Goal: Task Accomplishment & Management: Use online tool/utility

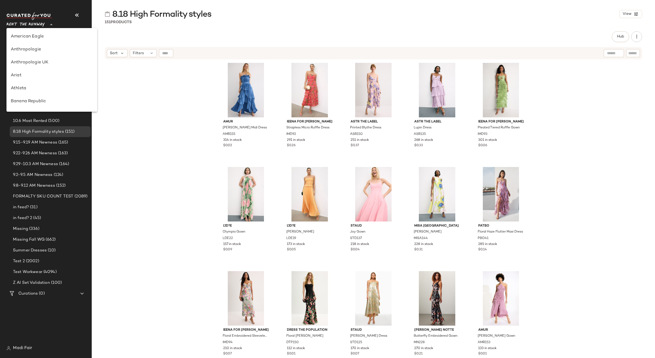
scroll to position [259, 0]
click at [39, 76] on div "Saks OFF 5TH" at bounding box center [52, 75] width 82 height 6
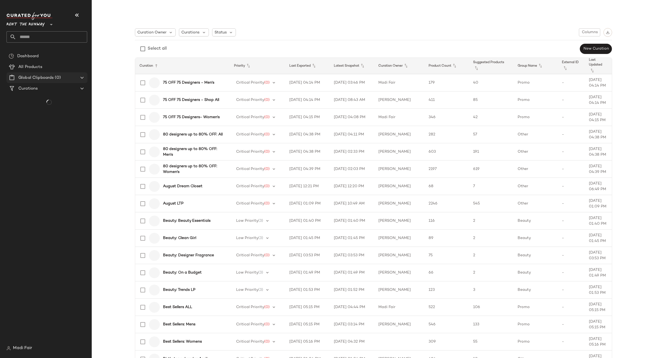
type input "**"
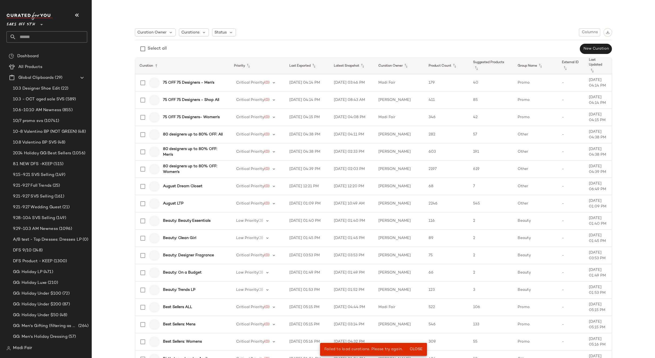
click at [39, 37] on input "text" at bounding box center [51, 36] width 71 height 11
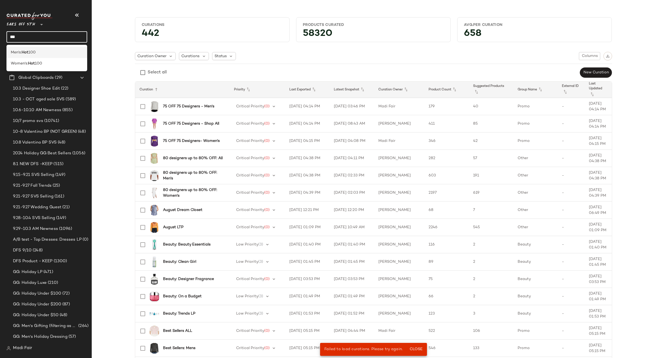
type input "***"
click at [46, 50] on div "Men's: Hot 100" at bounding box center [47, 53] width 72 height 6
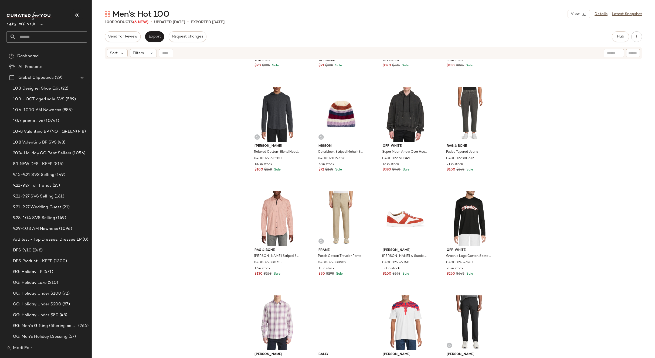
scroll to position [2292, 0]
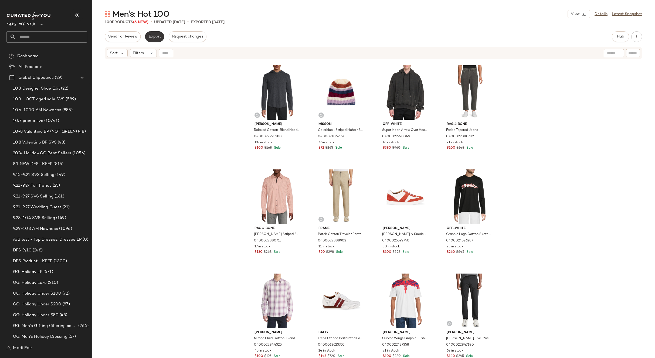
click at [155, 37] on span "Export" at bounding box center [154, 37] width 13 height 4
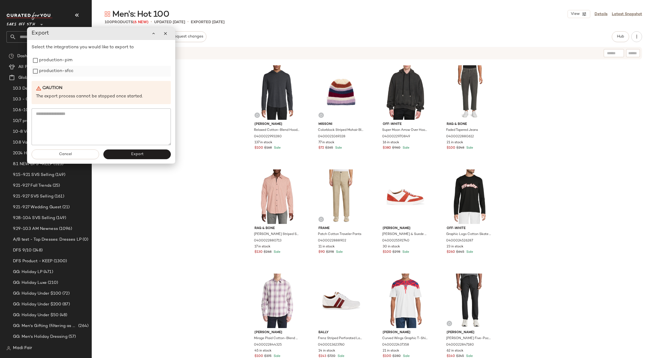
click at [69, 76] on label "production-sfcc" at bounding box center [56, 71] width 34 height 11
click at [124, 155] on button "Export" at bounding box center [136, 154] width 67 height 10
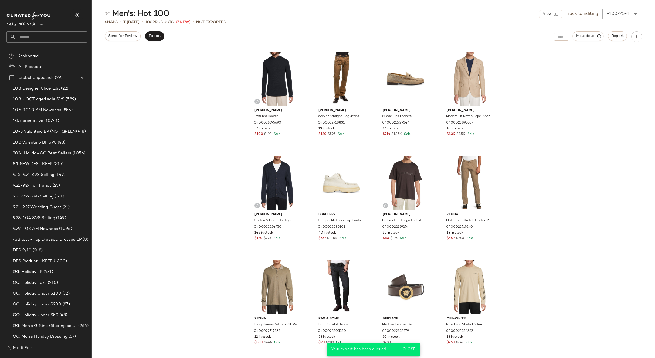
click at [54, 38] on input "text" at bounding box center [51, 36] width 71 height 11
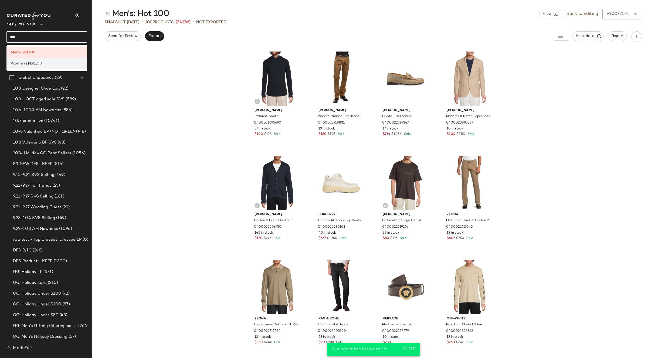
type input "***"
click at [42, 62] on span "100" at bounding box center [38, 64] width 7 height 6
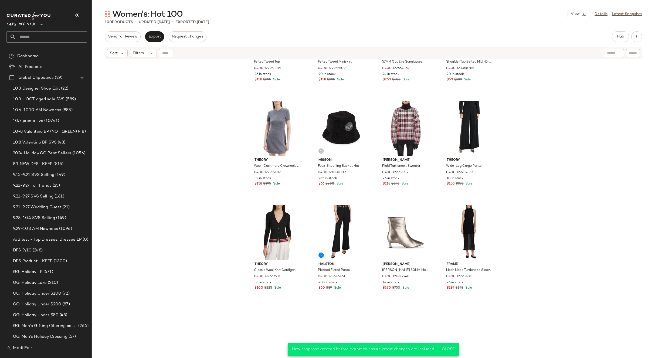
scroll to position [490, 0]
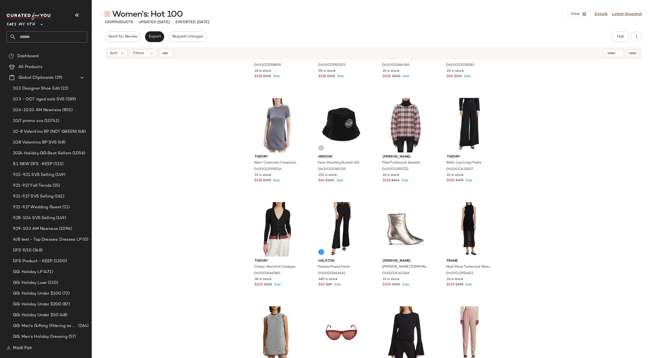
click at [161, 97] on div "SET Theory Felted Tweed Top 0400022958819 26 in stock $158 $395 Sale SET Theory…" at bounding box center [373, 216] width 563 height 312
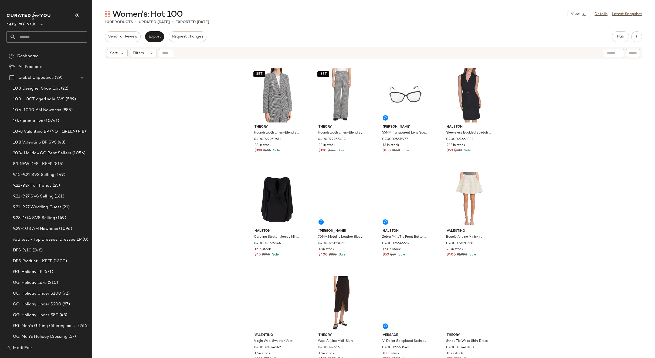
scroll to position [2292, 0]
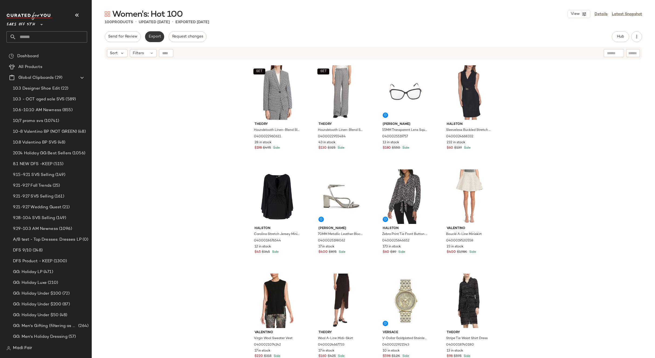
click at [155, 37] on span "Export" at bounding box center [154, 37] width 13 height 4
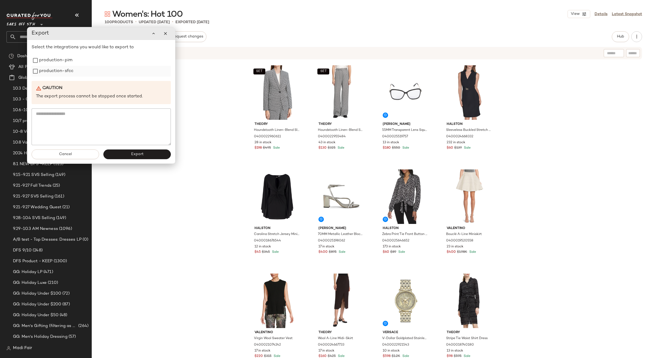
click at [48, 71] on label "production-sfcc" at bounding box center [56, 71] width 34 height 11
click at [131, 154] on span "Export" at bounding box center [137, 154] width 13 height 4
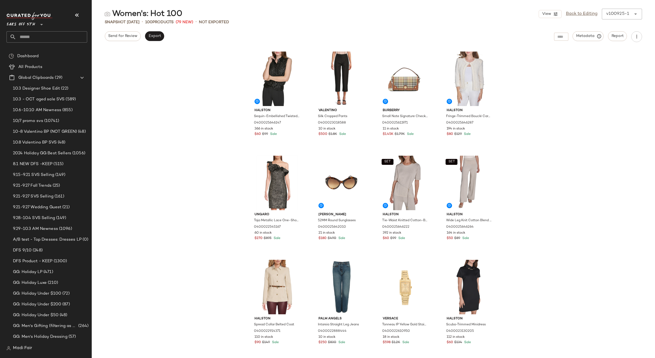
click at [194, 86] on div "Halston Sequin-Embellished Twisted Blouse 0400025646147 366 in stock $60 $99 Sa…" at bounding box center [373, 203] width 563 height 309
